Goal: Task Accomplishment & Management: Complete application form

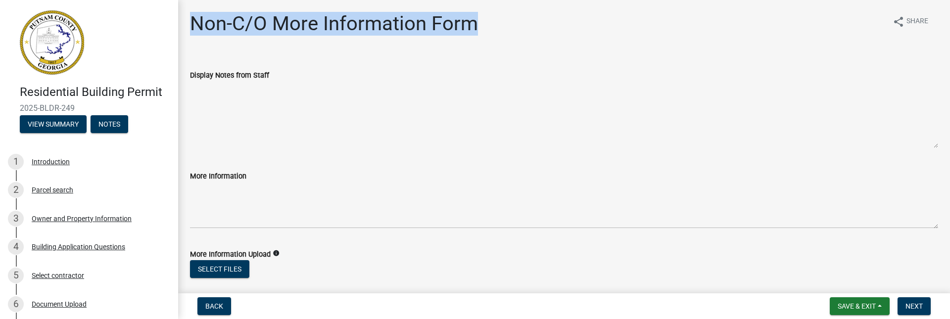
drag, startPoint x: 191, startPoint y: 24, endPoint x: 474, endPoint y: 23, distance: 283.1
click at [474, 23] on h1 "Non-C/O More Information Form" at bounding box center [334, 24] width 288 height 24
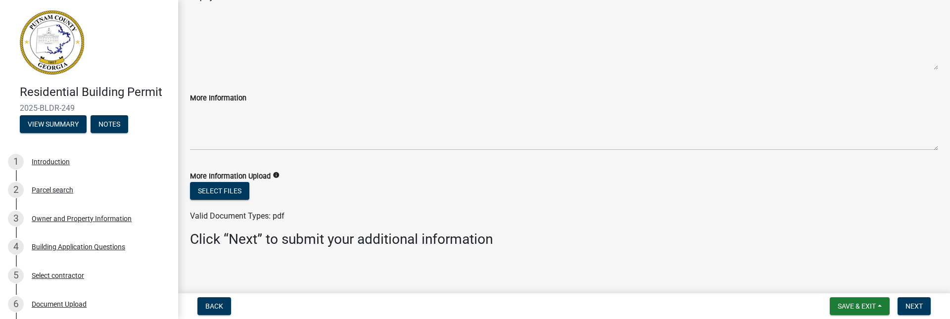
scroll to position [83, 0]
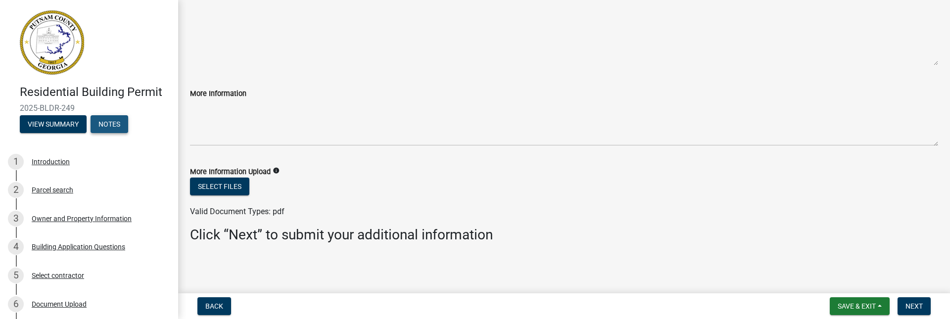
click at [124, 133] on button "Notes" at bounding box center [110, 124] width 38 height 18
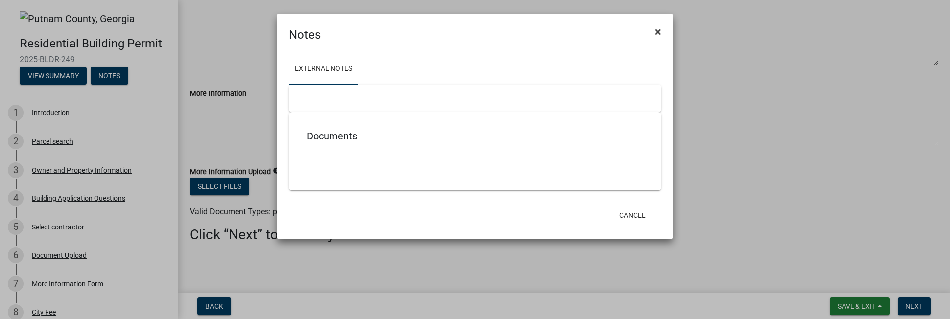
click at [657, 29] on span "×" at bounding box center [658, 32] width 6 height 14
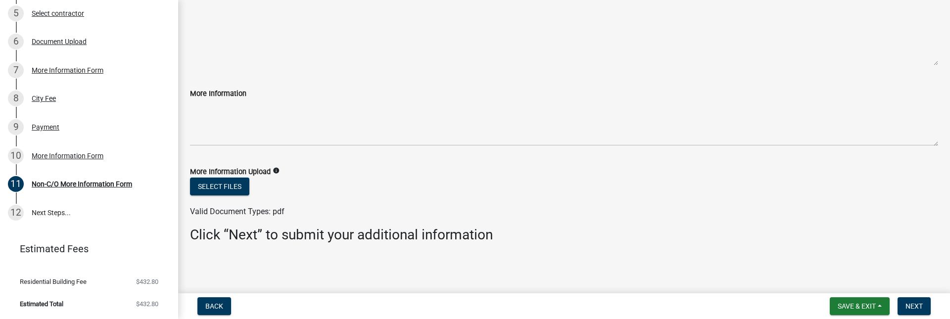
scroll to position [228, 0]
click at [64, 185] on div "Non-C/O More Information Form" at bounding box center [82, 184] width 100 height 7
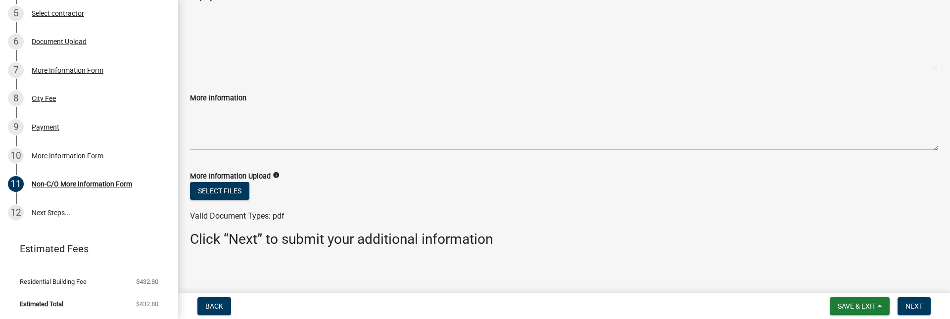
scroll to position [83, 0]
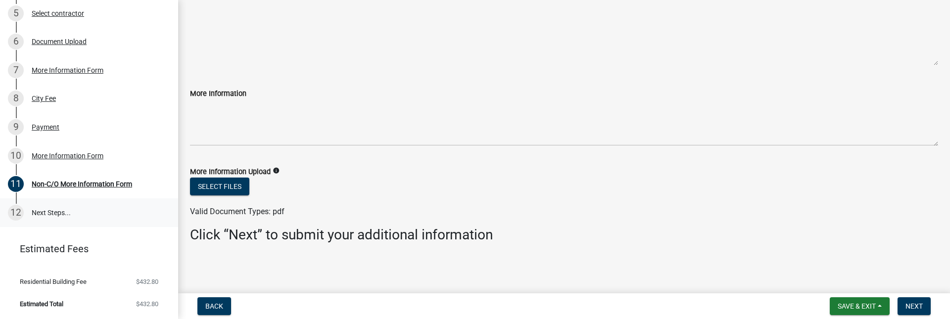
click at [55, 214] on link "12 Next Steps..." at bounding box center [89, 212] width 178 height 29
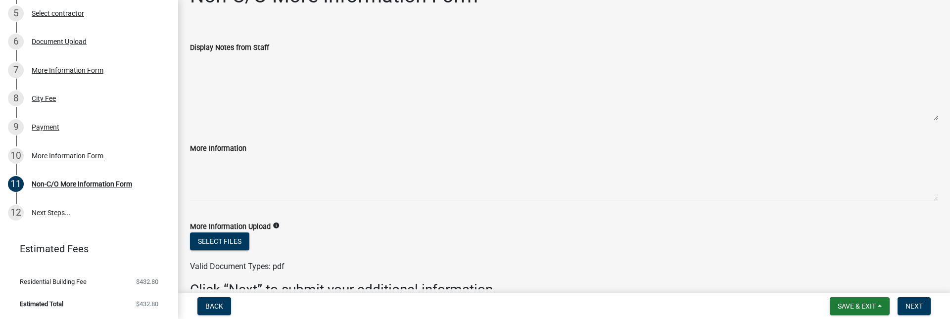
scroll to position [0, 0]
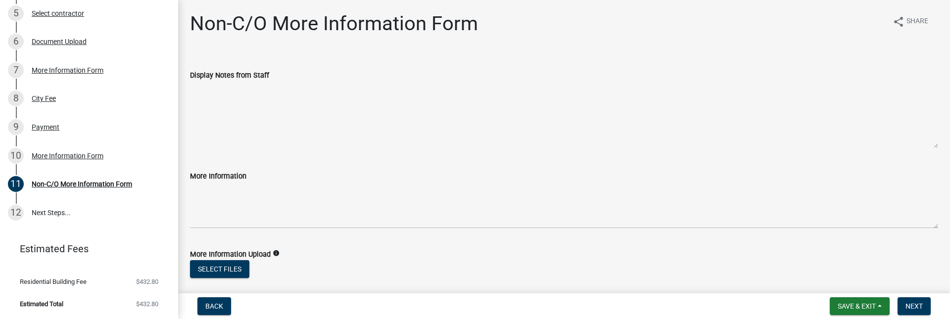
click at [913, 145] on textarea "Display Notes from Staff" at bounding box center [564, 114] width 748 height 67
click at [908, 224] on textarea "More Information" at bounding box center [564, 205] width 748 height 47
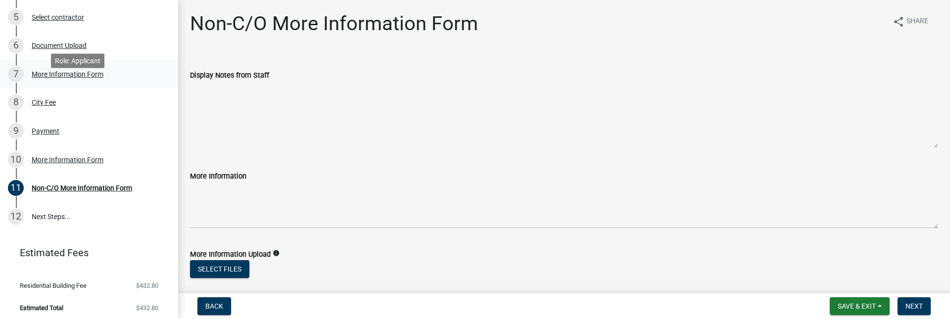
click at [83, 78] on div "More Information Form" at bounding box center [68, 74] width 72 height 7
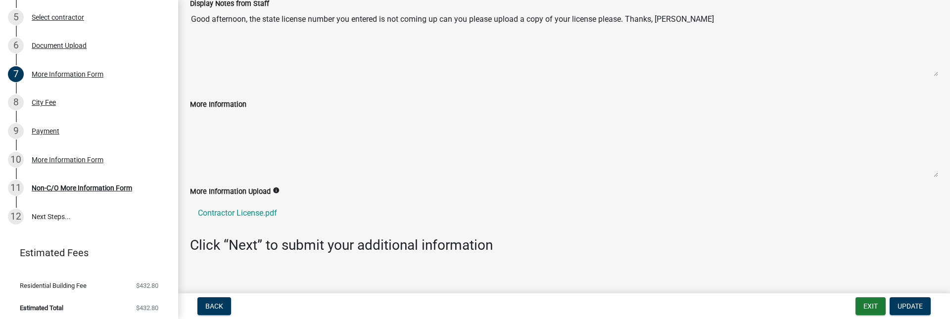
scroll to position [82, 0]
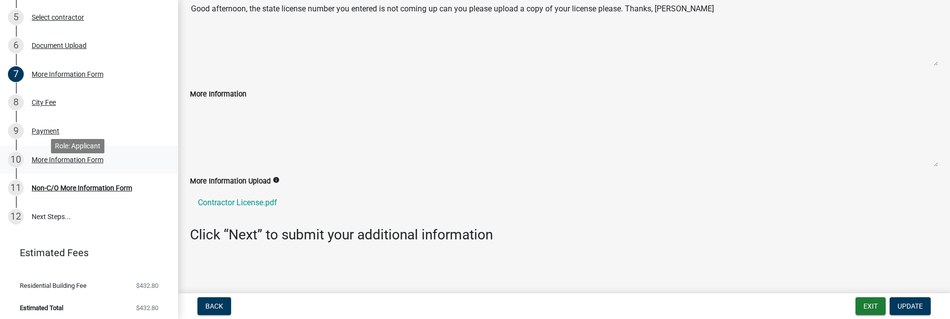
click at [95, 163] on div "More Information Form" at bounding box center [68, 159] width 72 height 7
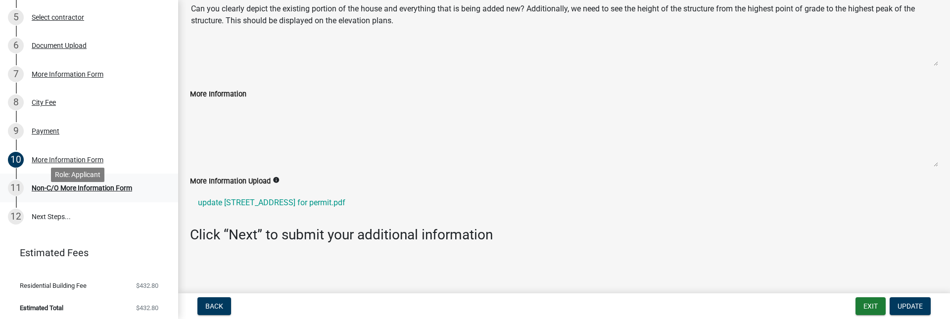
click at [115, 192] on div "Non-C/O More Information Form" at bounding box center [82, 188] width 100 height 7
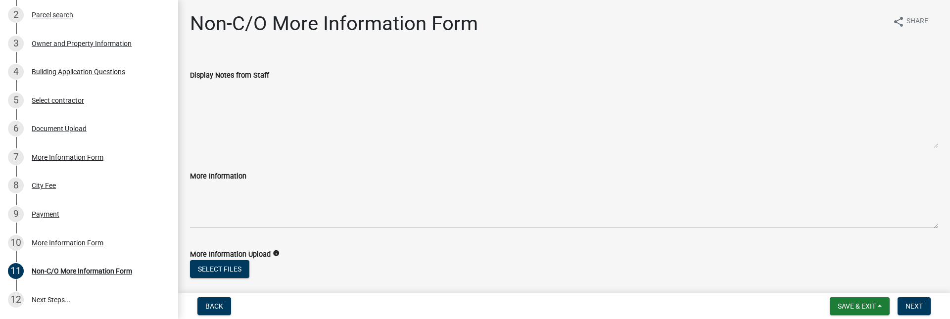
scroll to position [0, 0]
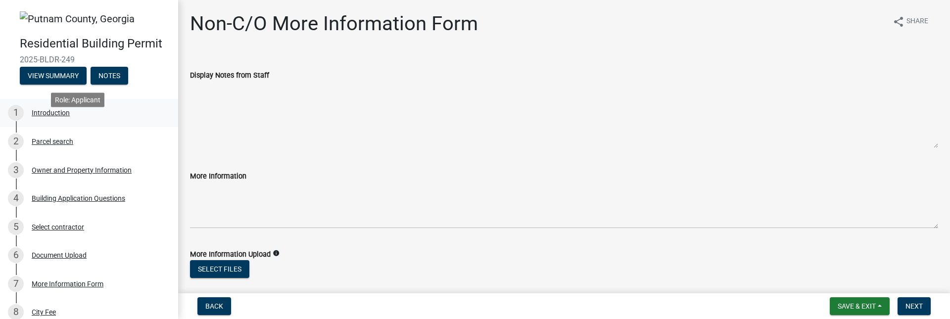
click at [39, 116] on div "Introduction" at bounding box center [51, 112] width 38 height 7
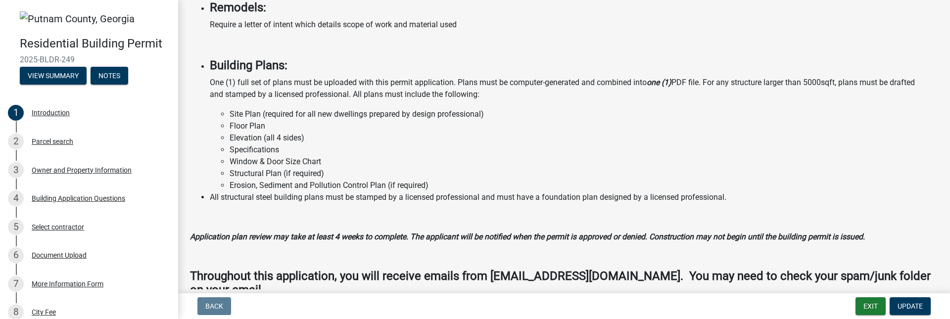
scroll to position [742, 0]
click at [53, 145] on div "Parcel search" at bounding box center [53, 141] width 42 height 7
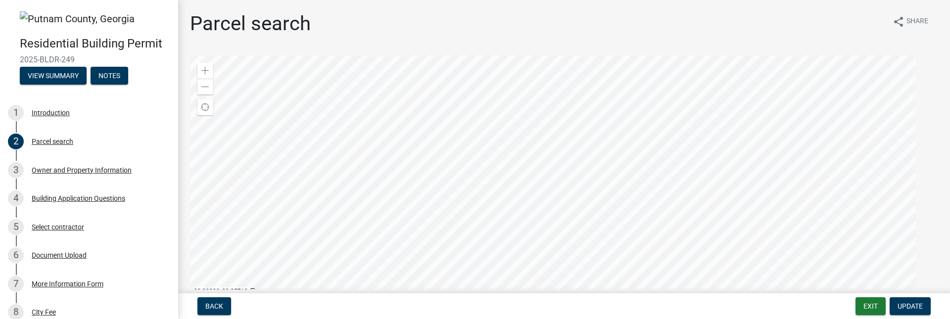
click at [544, 175] on div at bounding box center [564, 178] width 748 height 247
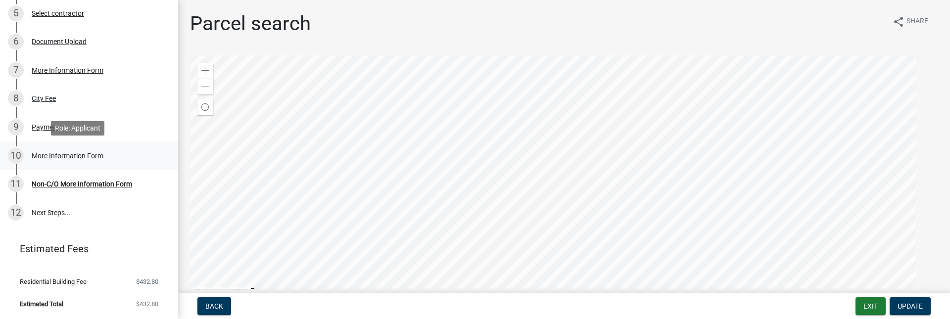
scroll to position [228, 0]
click at [89, 188] on div "Non-C/O More Information Form" at bounding box center [82, 184] width 100 height 7
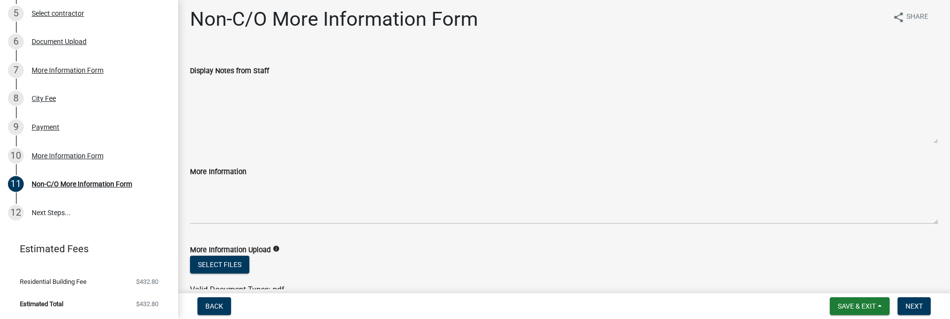
scroll to position [0, 0]
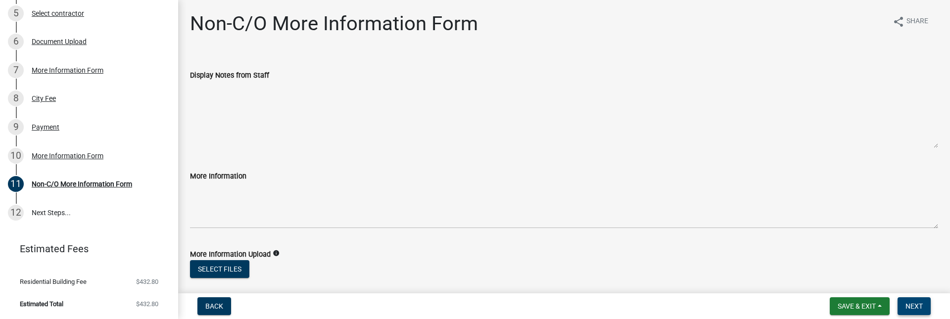
click at [916, 306] on span "Next" at bounding box center [914, 306] width 17 height 8
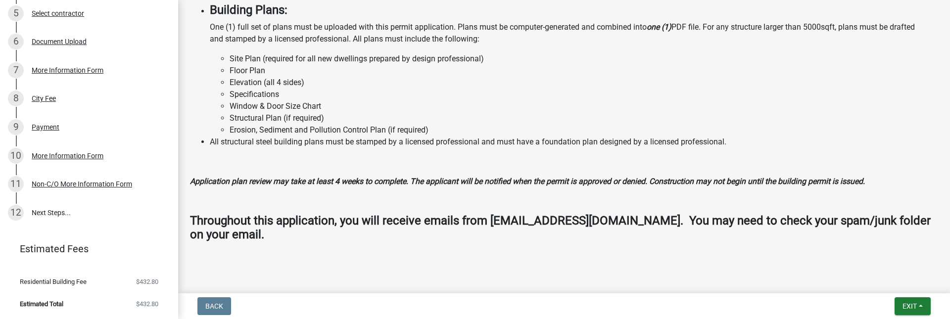
scroll to position [925, 0]
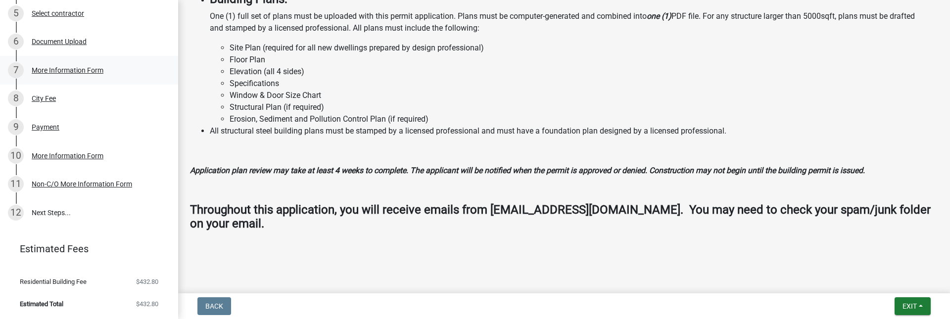
click at [59, 72] on div "More Information Form" at bounding box center [68, 70] width 72 height 7
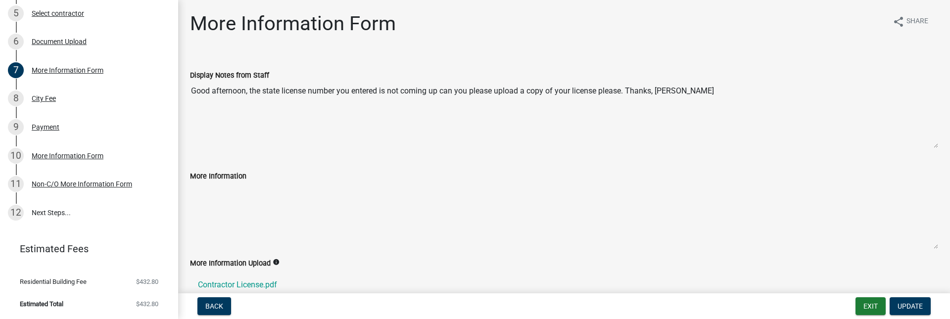
scroll to position [82, 0]
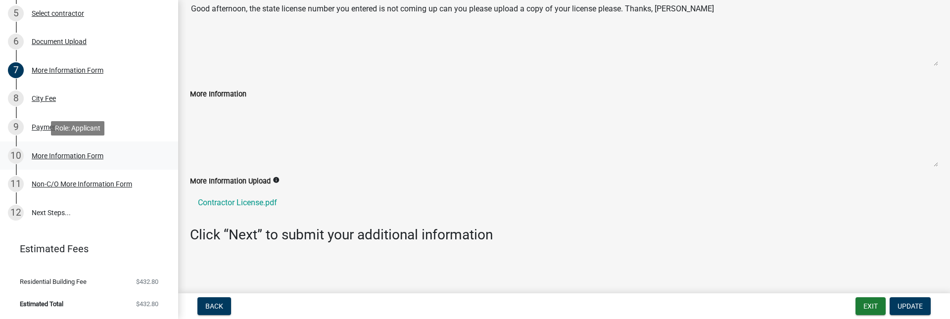
click at [88, 159] on div "More Information Form" at bounding box center [68, 155] width 72 height 7
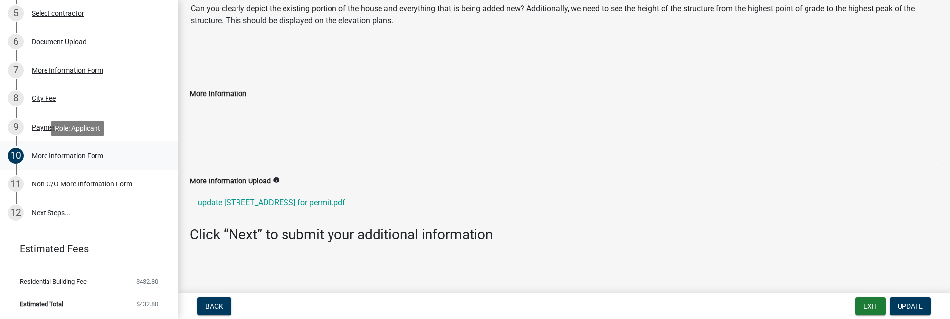
click at [45, 158] on div "More Information Form" at bounding box center [68, 155] width 72 height 7
click at [22, 155] on div "10" at bounding box center [16, 156] width 16 height 16
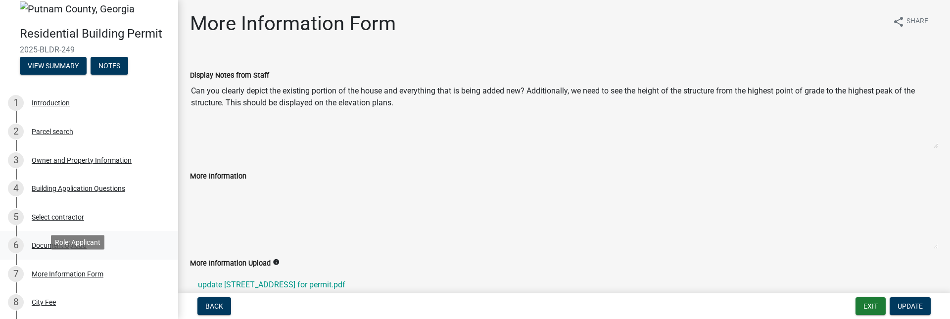
scroll to position [0, 0]
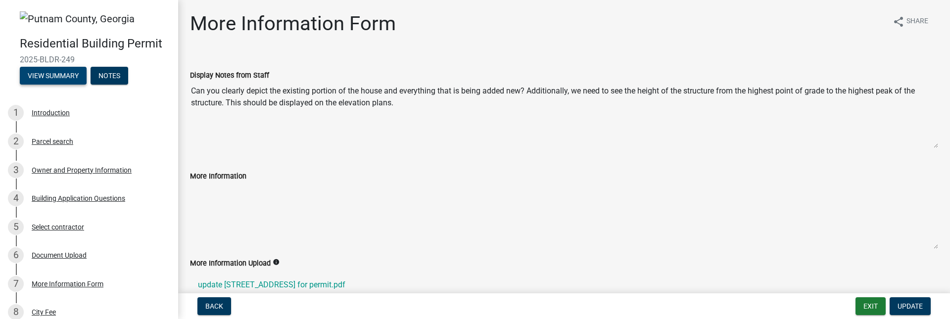
click at [55, 85] on button "View Summary" at bounding box center [53, 76] width 67 height 18
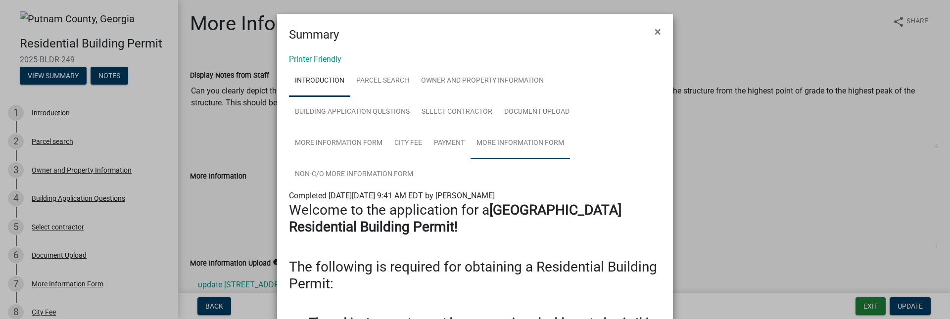
click at [516, 139] on link "More Information Form" at bounding box center [520, 144] width 99 height 32
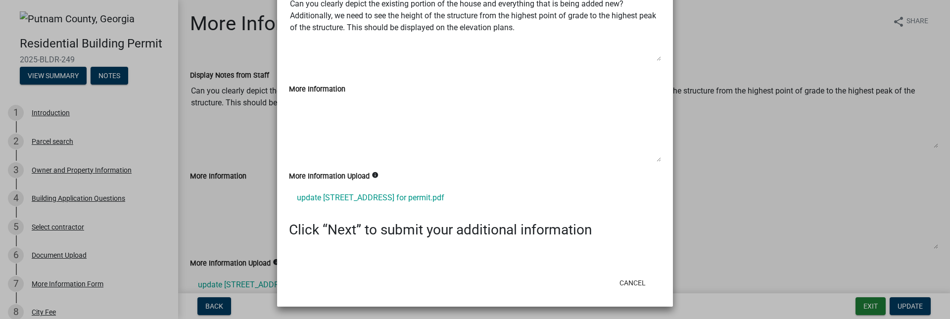
scroll to position [235, 0]
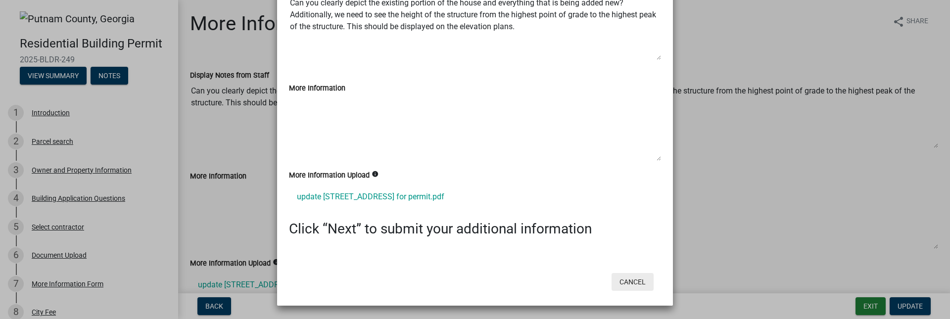
click at [629, 283] on button "Cancel" at bounding box center [633, 282] width 42 height 18
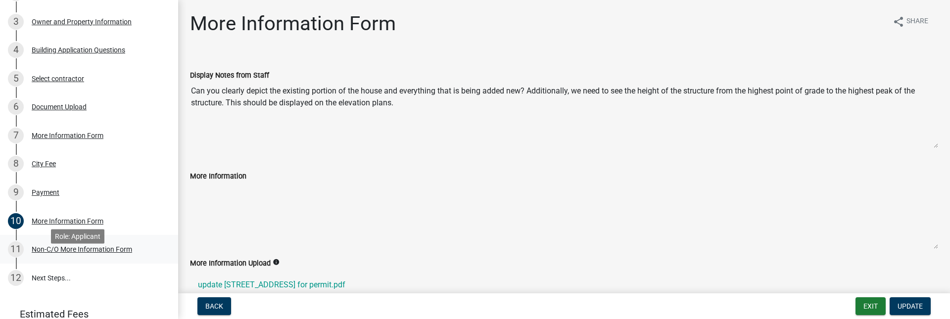
scroll to position [228, 0]
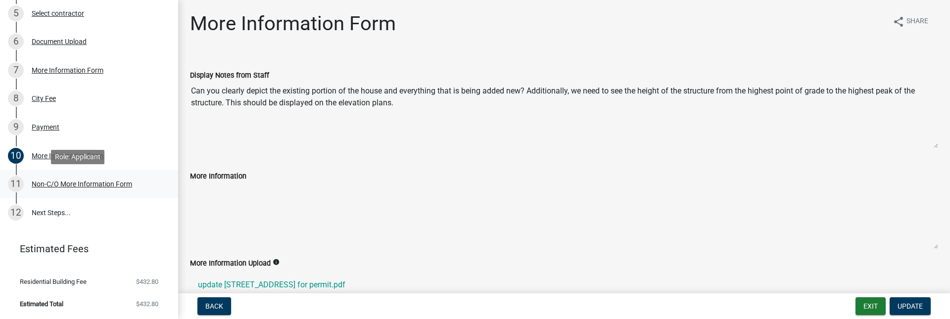
click at [104, 188] on div "Non-C/O More Information Form" at bounding box center [82, 184] width 100 height 7
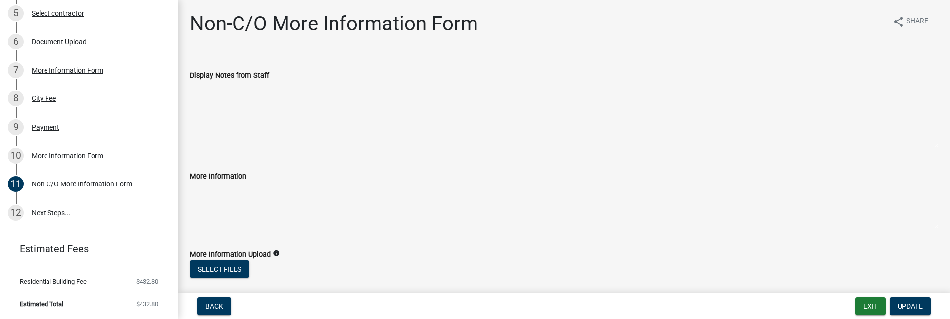
click at [909, 144] on textarea "Display Notes from Staff" at bounding box center [564, 114] width 748 height 67
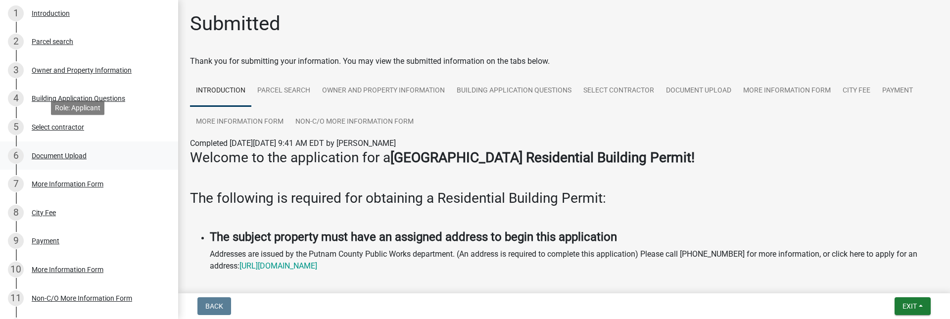
scroll to position [276, 0]
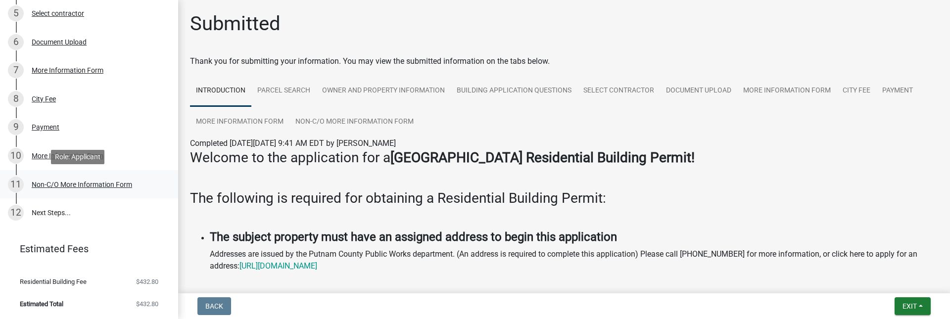
click at [98, 185] on div "Non-C/O More Information Form" at bounding box center [82, 184] width 100 height 7
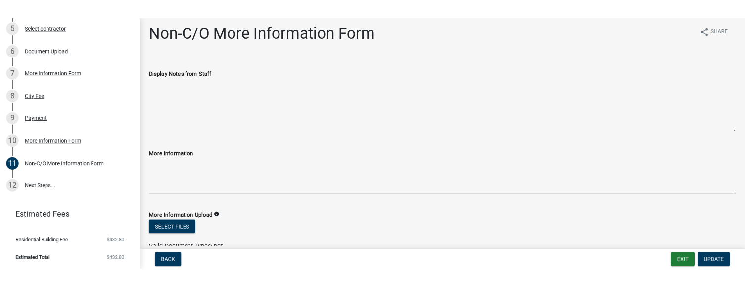
scroll to position [0, 0]
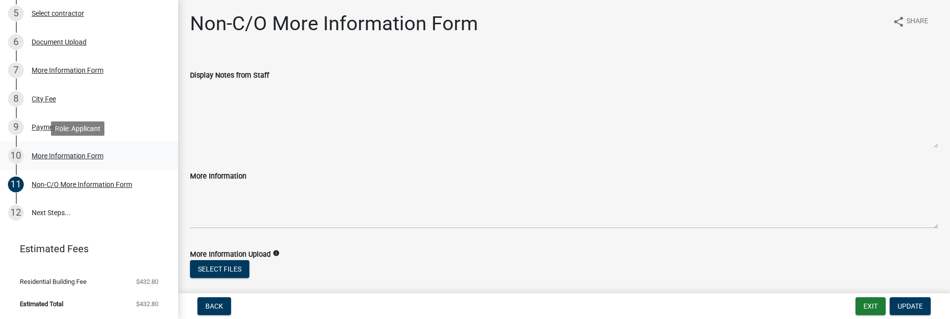
click at [82, 156] on div "More Information Form" at bounding box center [68, 155] width 72 height 7
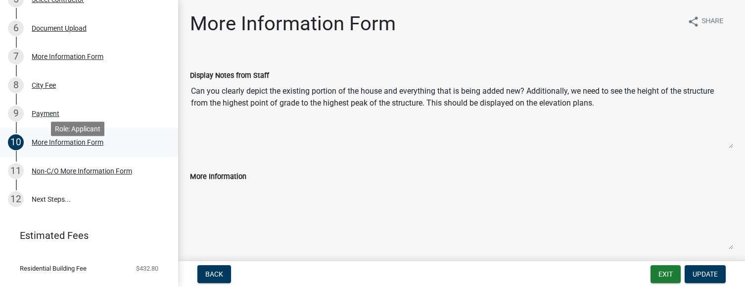
click at [76, 145] on div "More Information Form" at bounding box center [68, 142] width 72 height 7
click at [78, 145] on div "More Information Form" at bounding box center [68, 142] width 72 height 7
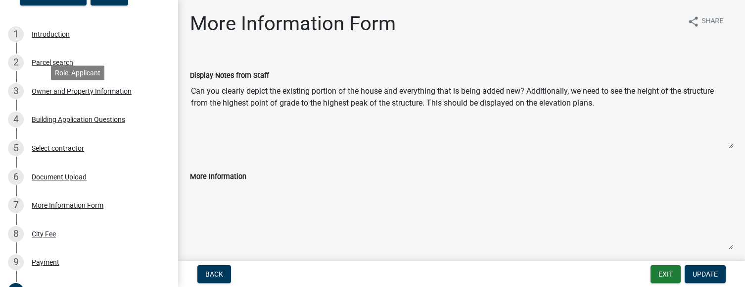
scroll to position [276, 0]
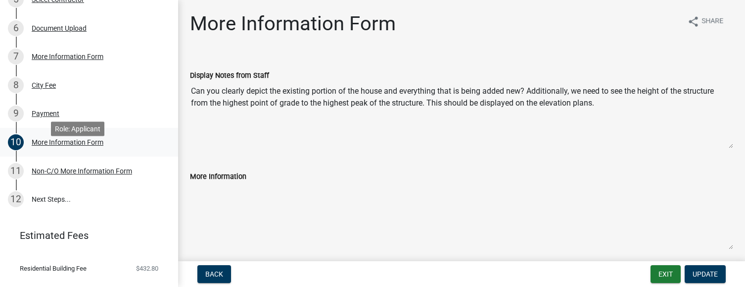
click at [65, 145] on div "More Information Form" at bounding box center [68, 142] width 72 height 7
click at [207, 271] on span "Back" at bounding box center [214, 274] width 18 height 8
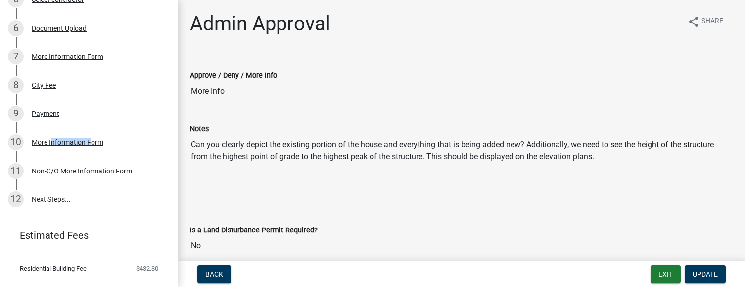
scroll to position [148, 0]
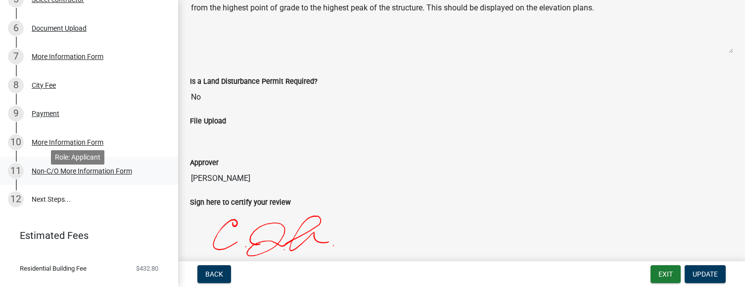
click at [96, 174] on div "Non-C/O More Information Form" at bounding box center [82, 170] width 100 height 7
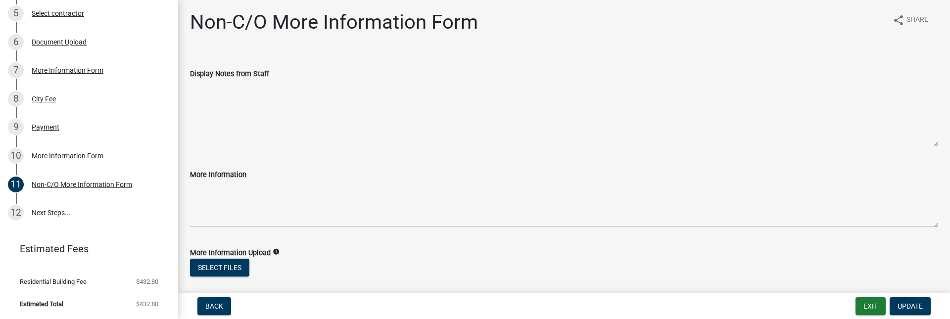
scroll to position [0, 0]
